Goal: Task Accomplishment & Management: Use online tool/utility

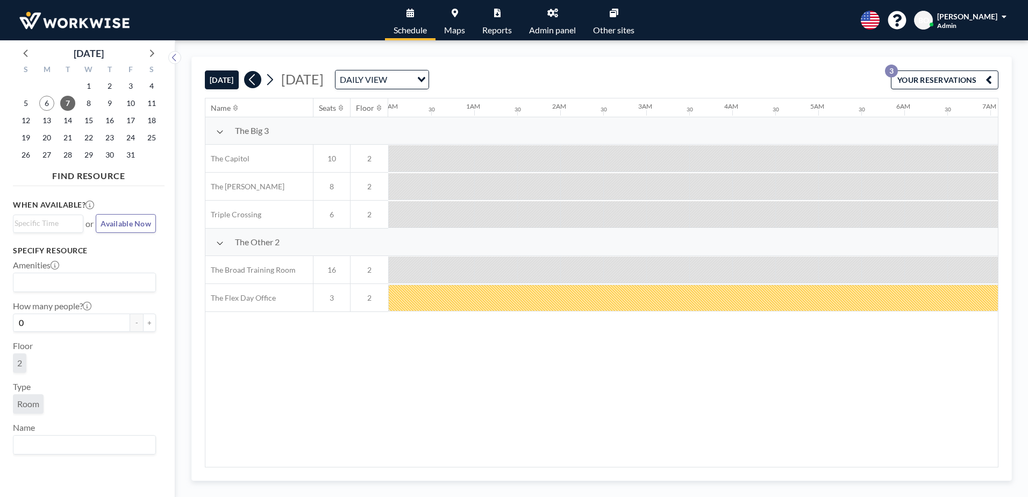
click at [253, 82] on icon at bounding box center [252, 79] width 6 height 11
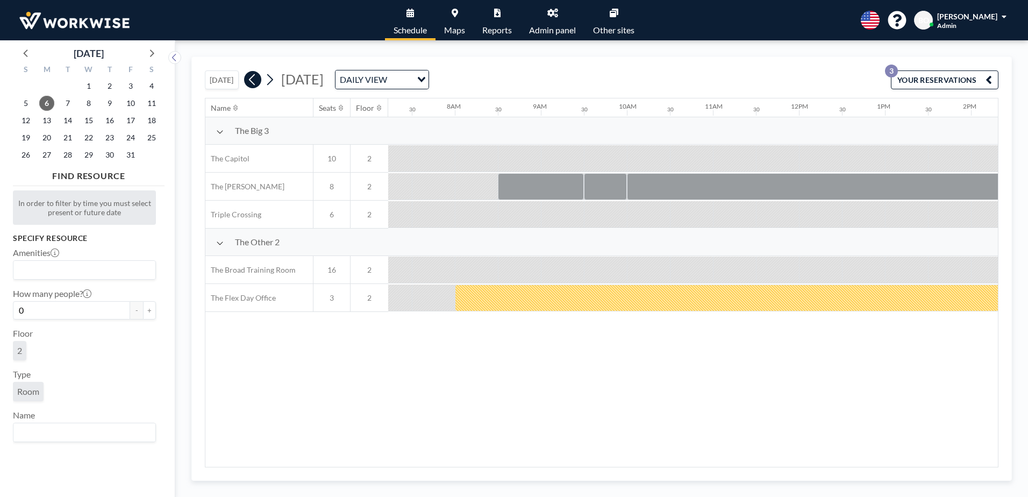
scroll to position [0, 688]
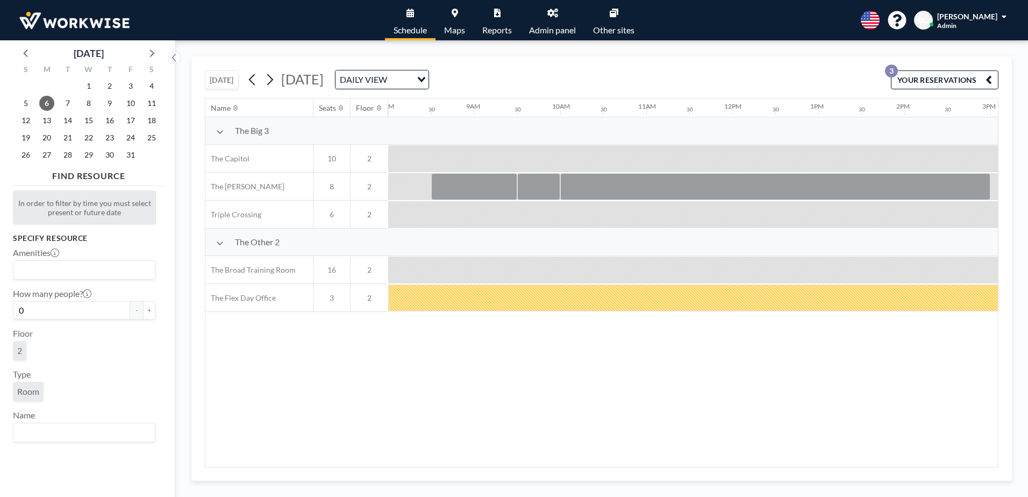
click at [222, 81] on button "[DATE]" at bounding box center [222, 79] width 34 height 19
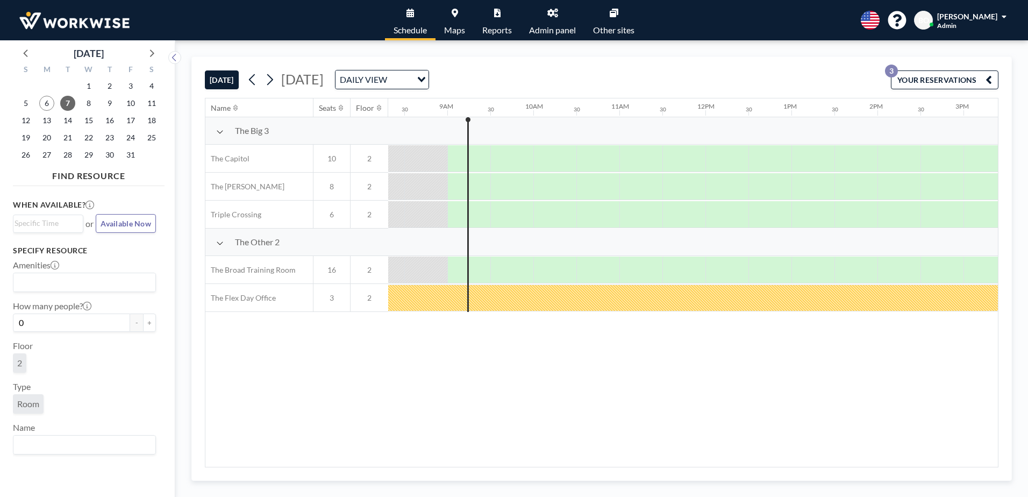
scroll to position [0, 731]
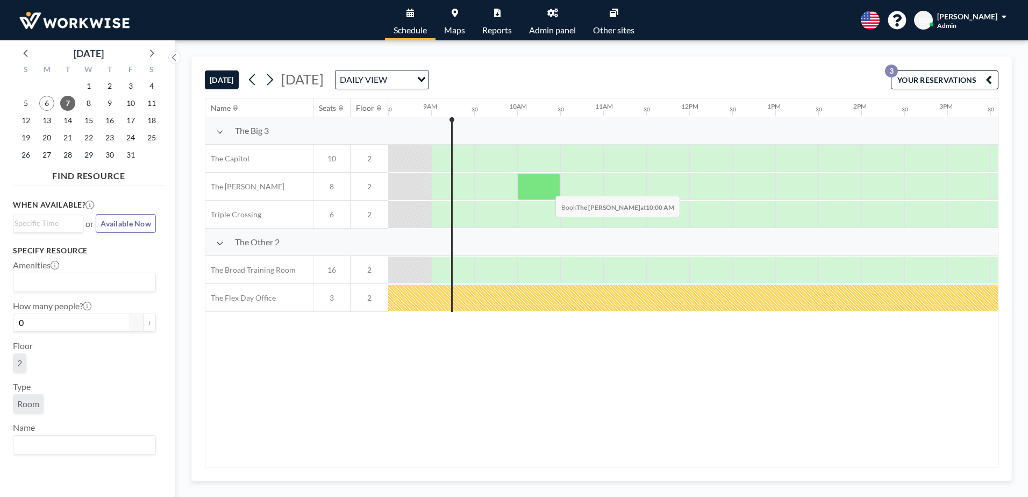
click at [547, 188] on div at bounding box center [538, 186] width 43 height 27
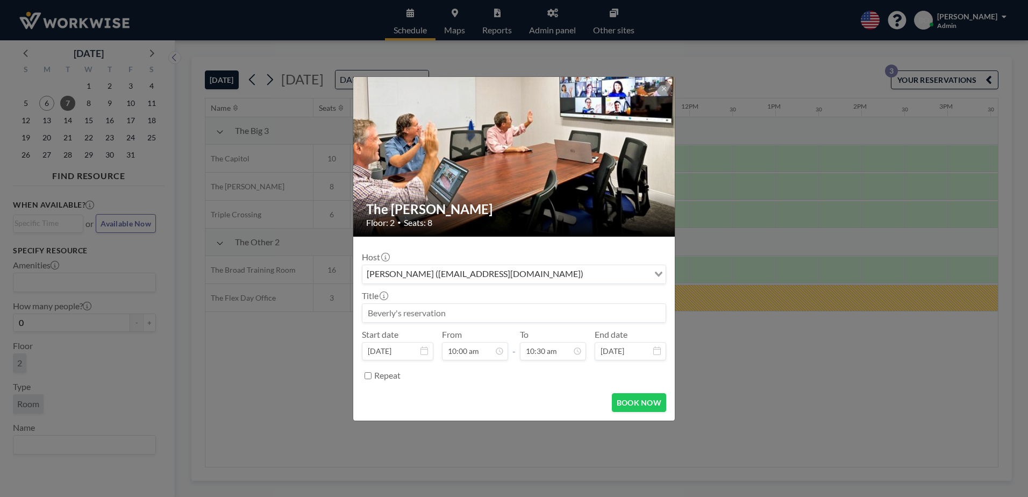
click at [483, 276] on div "[PERSON_NAME] ([EMAIL_ADDRESS][DOMAIN_NAME])" at bounding box center [505, 273] width 287 height 16
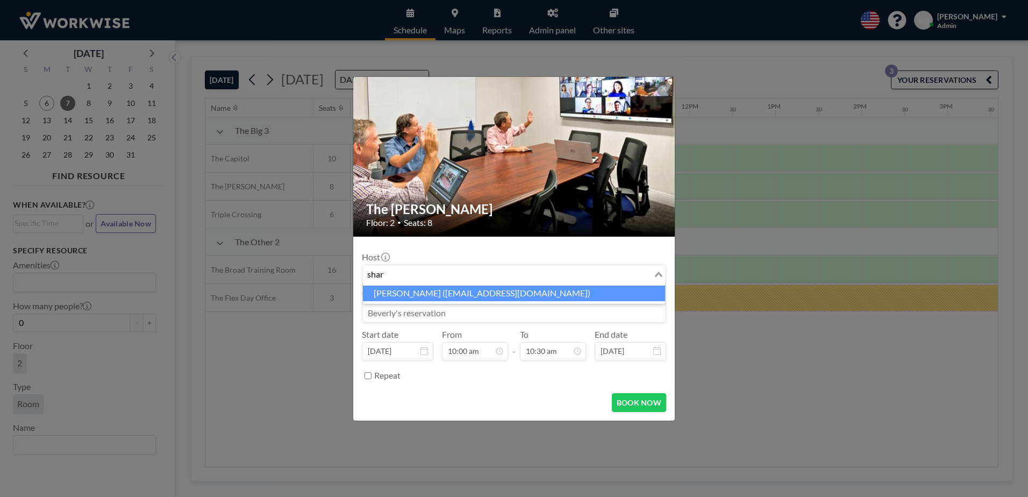
click at [479, 291] on li "[PERSON_NAME] ([EMAIL_ADDRESS][DOMAIN_NAME])" at bounding box center [514, 294] width 302 height 16
type input "shar"
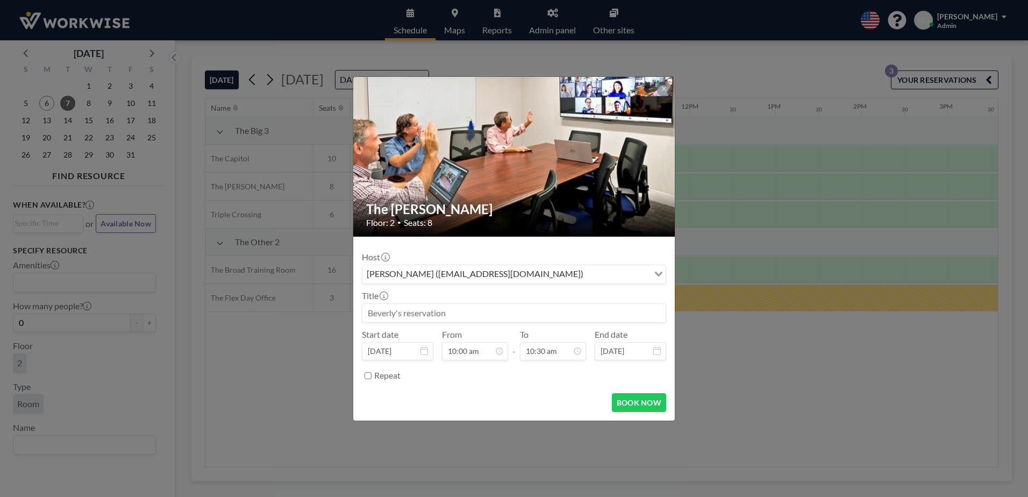
click at [464, 318] on input at bounding box center [513, 313] width 303 height 18
type input "[PERSON_NAME] Reservation"
click at [636, 405] on button "BOOK NOW" at bounding box center [639, 402] width 54 height 19
